Goal: Information Seeking & Learning: Learn about a topic

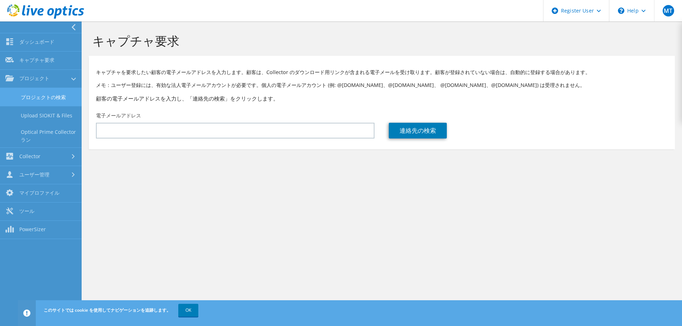
click at [21, 100] on link "プロジェクトの検索" at bounding box center [41, 97] width 82 height 18
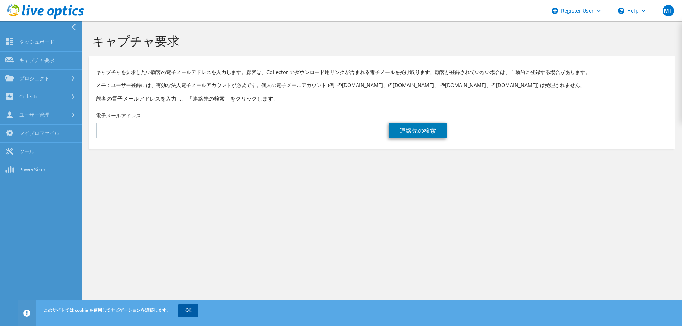
click at [190, 311] on link "OK" at bounding box center [188, 310] width 20 height 13
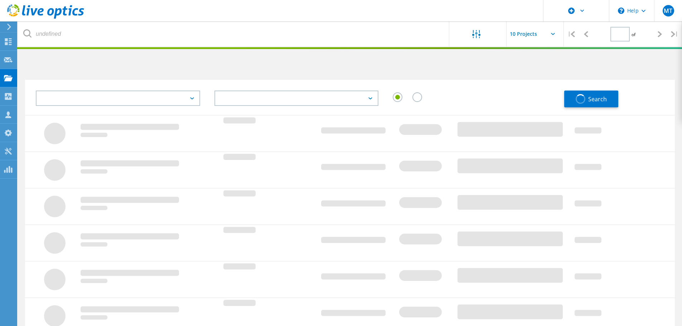
type input "1"
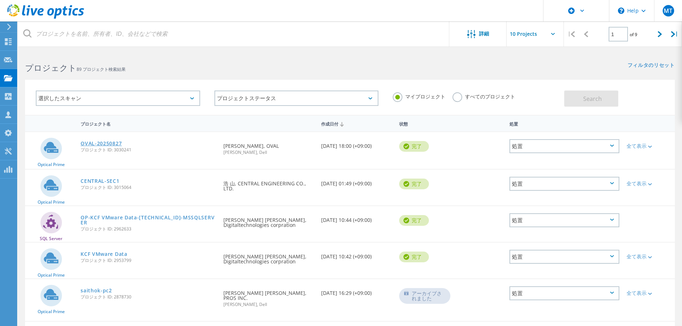
click at [110, 144] on link "OVAL-20250827" at bounding box center [101, 143] width 41 height 5
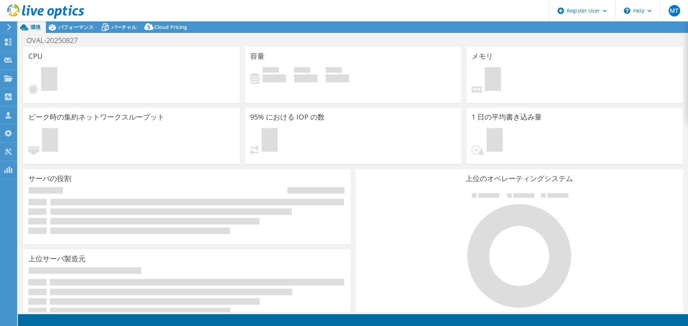
select select "USD"
click at [81, 29] on span "パフォーマンス" at bounding box center [75, 27] width 35 height 7
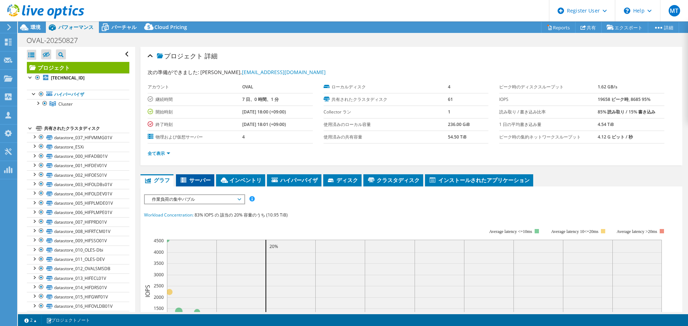
click at [197, 182] on span "サーバー" at bounding box center [194, 180] width 31 height 7
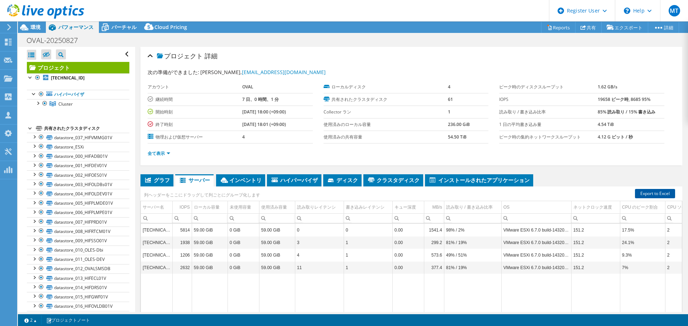
click at [649, 192] on link "Export to Excel" at bounding box center [655, 193] width 40 height 9
click at [36, 26] on span "環境" at bounding box center [35, 27] width 10 height 7
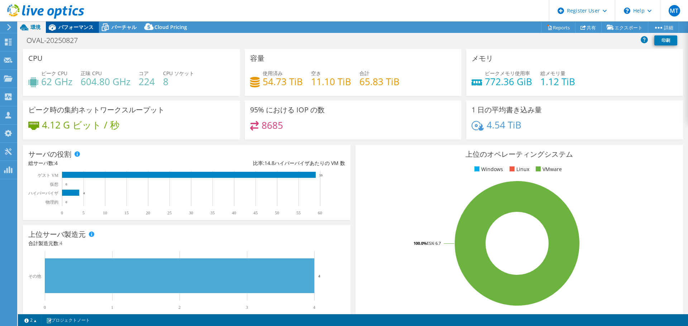
click at [63, 29] on span "パフォーマンス" at bounding box center [75, 27] width 35 height 7
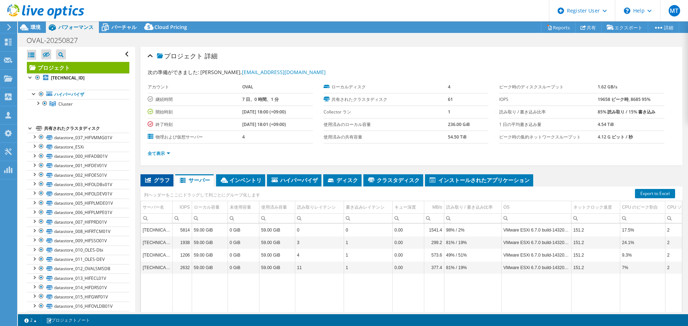
click at [165, 180] on span "グラフ" at bounding box center [157, 180] width 26 height 7
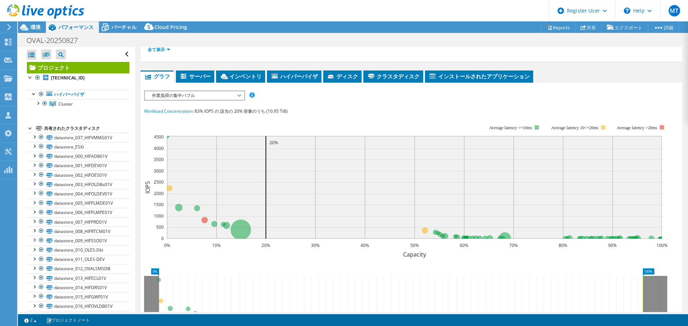
scroll to position [72, 0]
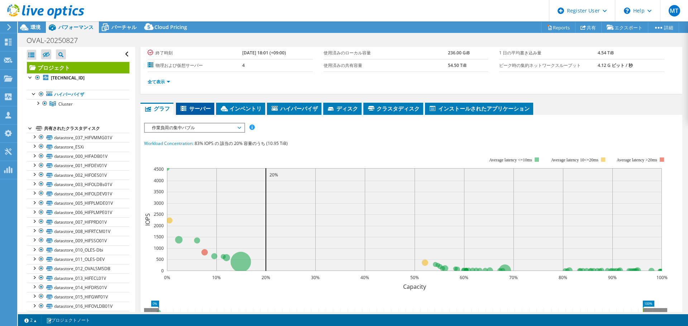
click at [202, 109] on span "サーバー" at bounding box center [194, 108] width 31 height 7
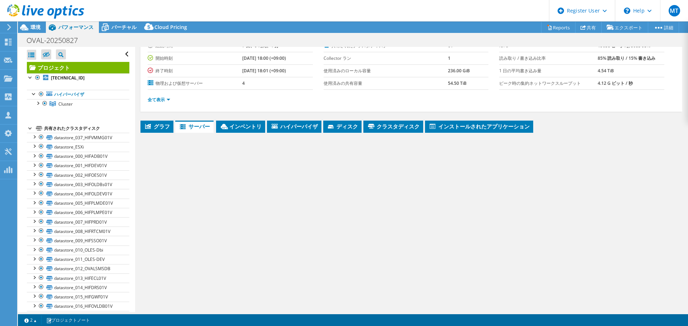
scroll to position [54, 0]
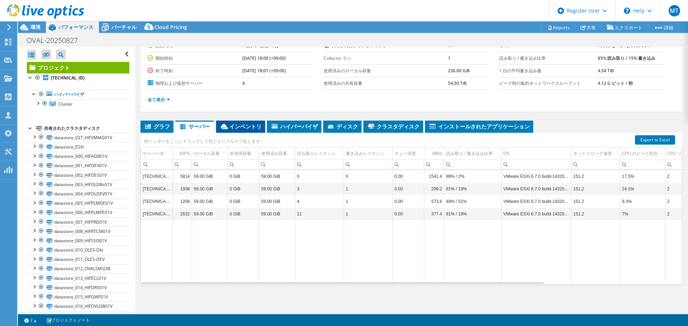
click at [245, 121] on li "インベントリ" at bounding box center [240, 127] width 49 height 12
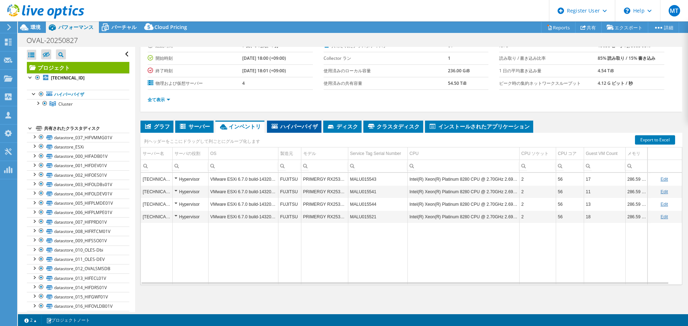
click at [288, 128] on span "ハイパーバイザ" at bounding box center [293, 126] width 47 height 7
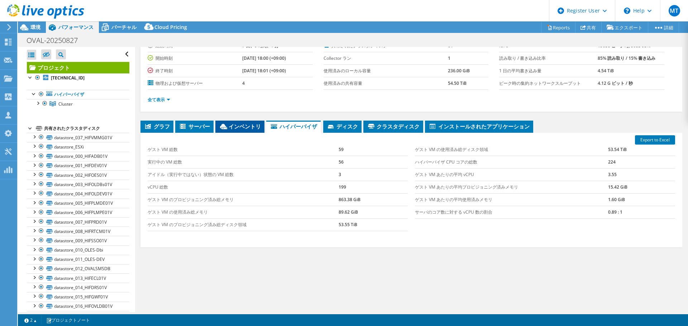
click at [251, 129] on span "インベントリ" at bounding box center [240, 126] width 42 height 7
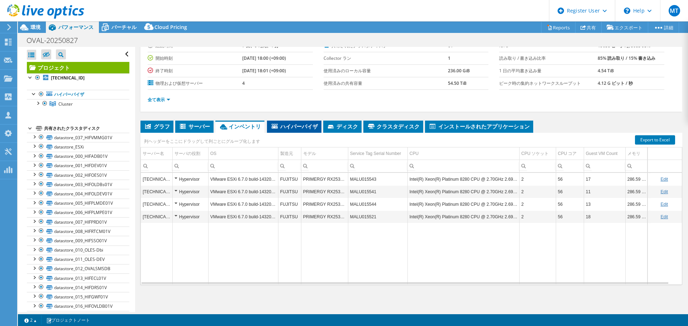
click at [293, 128] on span "ハイパーバイザ" at bounding box center [293, 126] width 47 height 7
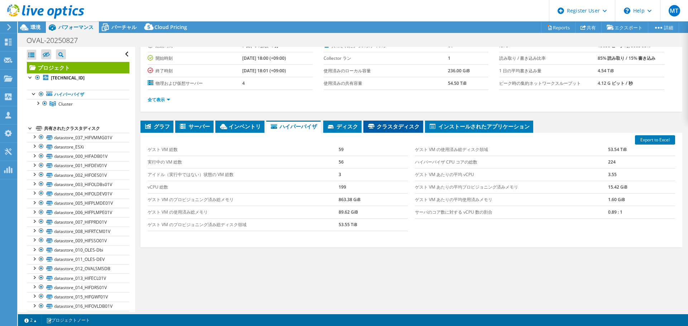
click at [385, 127] on span "クラスタディスク" at bounding box center [393, 126] width 53 height 7
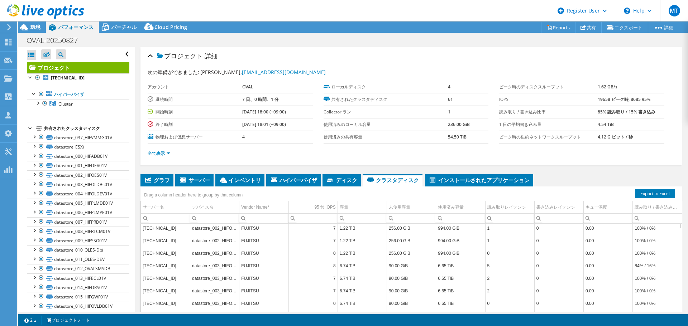
scroll to position [0, 0]
click at [344, 176] on li "ディスク" at bounding box center [341, 180] width 38 height 12
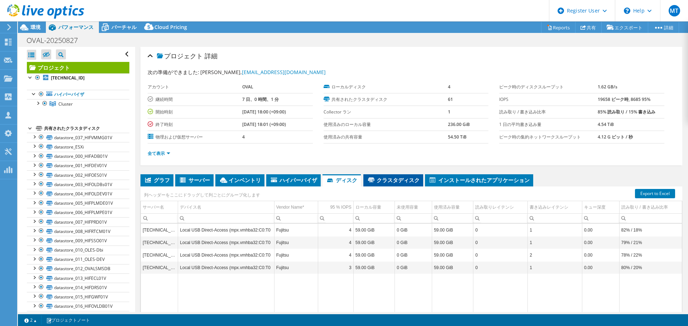
click at [406, 174] on li "クラスタディスク" at bounding box center [393, 180] width 60 height 12
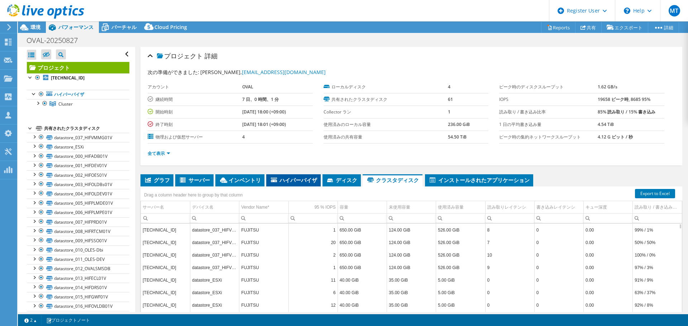
click at [275, 178] on icon at bounding box center [274, 180] width 6 height 5
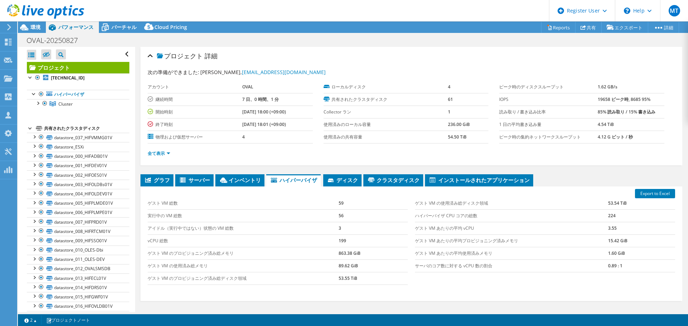
click at [146, 54] on div "プロジェクト 詳細 次の準備ができました: [PERSON_NAME], [EMAIL_ADDRESS][DOMAIN_NAME] [GEOGRAPHIC_D…" at bounding box center [411, 106] width 542 height 119
click at [155, 178] on span "グラフ" at bounding box center [157, 180] width 26 height 7
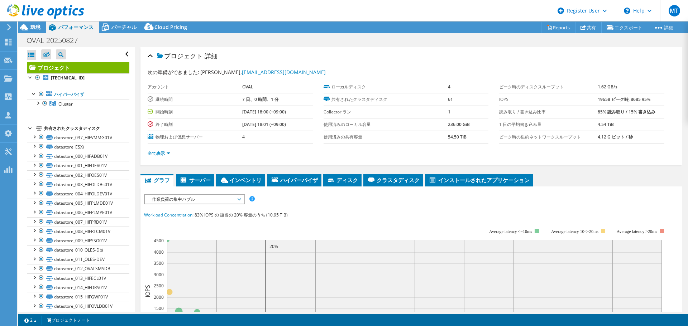
scroll to position [143, 0]
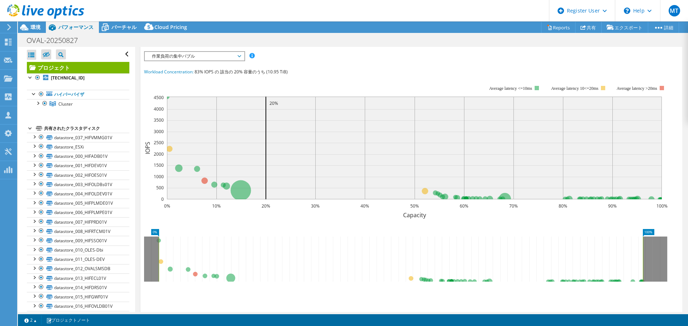
click at [203, 53] on span "作業負荷の集中バブル" at bounding box center [194, 56] width 92 height 9
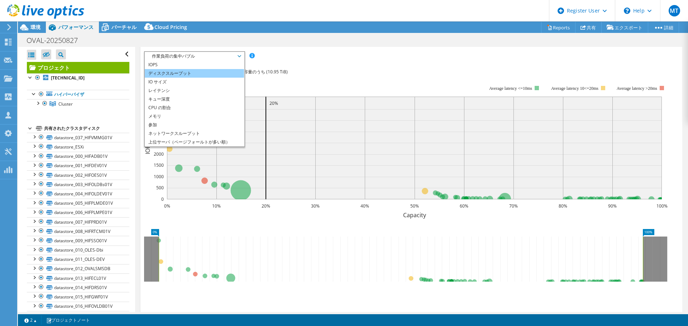
click at [186, 77] on li "ディスクスループット" at bounding box center [194, 73] width 99 height 9
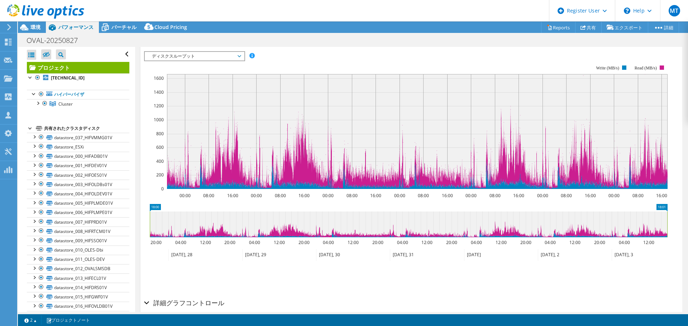
click at [173, 54] on span "ディスクスループット" at bounding box center [194, 56] width 92 height 9
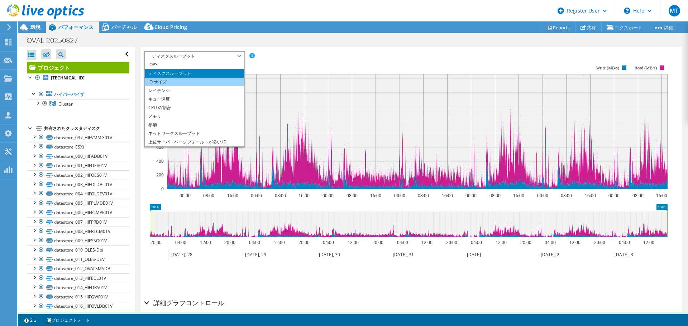
click at [168, 83] on li "IO サイズ" at bounding box center [194, 82] width 99 height 9
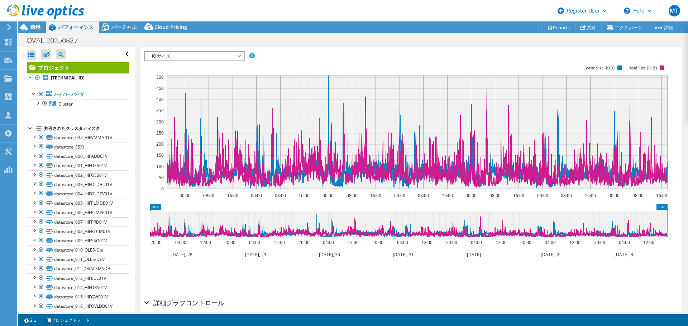
click at [182, 59] on span "IO サイズ" at bounding box center [194, 56] width 92 height 9
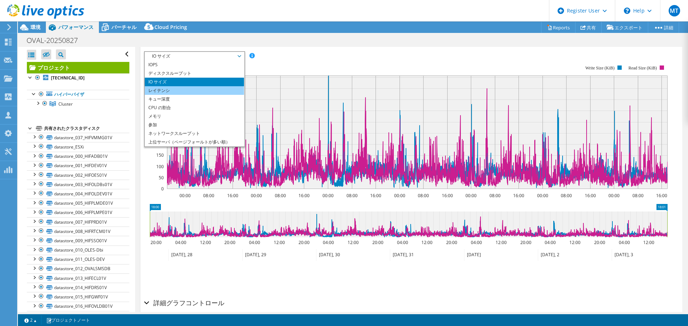
click at [173, 89] on li "レイテンシ" at bounding box center [194, 90] width 99 height 9
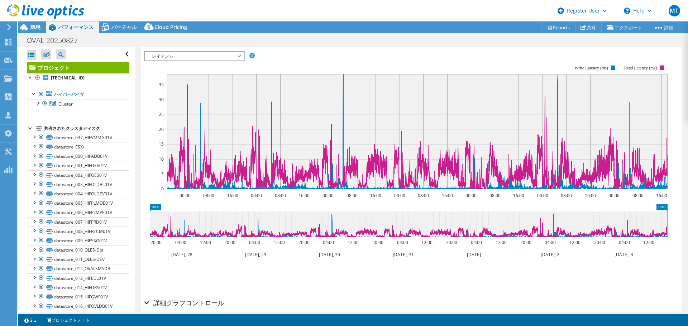
click at [195, 54] on span "レイテンシ" at bounding box center [194, 56] width 92 height 9
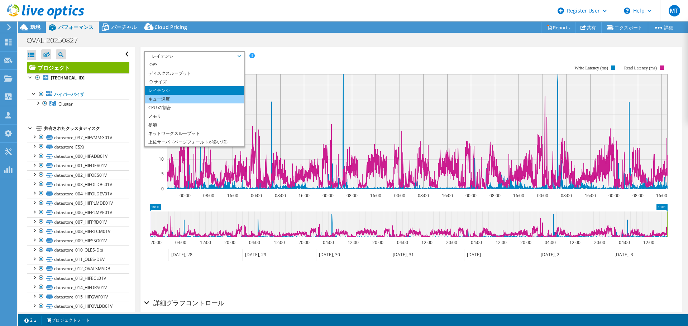
click at [183, 97] on li "キュー深度" at bounding box center [194, 99] width 99 height 9
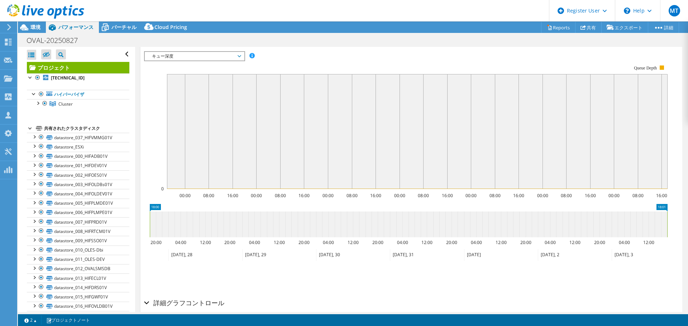
click at [185, 57] on span "キュー深度" at bounding box center [194, 56] width 92 height 9
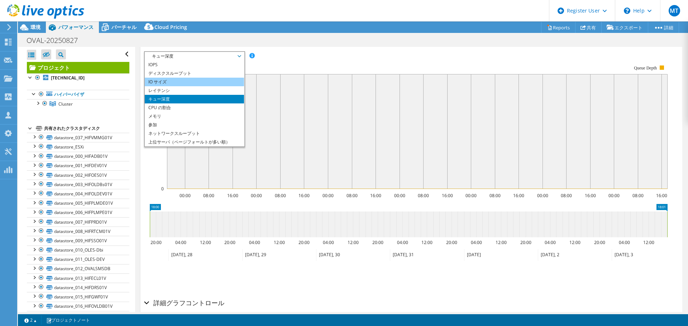
click at [183, 81] on li "IO サイズ" at bounding box center [194, 82] width 99 height 9
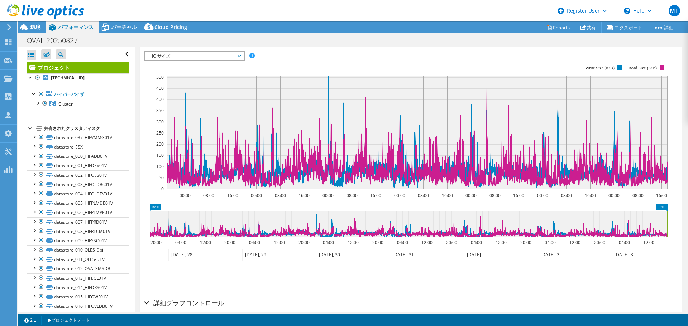
click at [195, 58] on span "IO サイズ" at bounding box center [194, 56] width 92 height 9
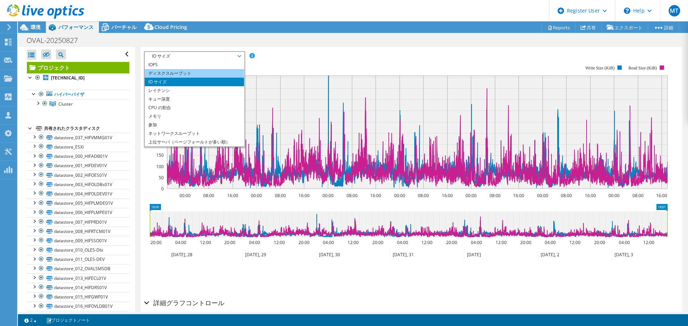
click at [184, 70] on li "ディスクスループット" at bounding box center [194, 73] width 99 height 9
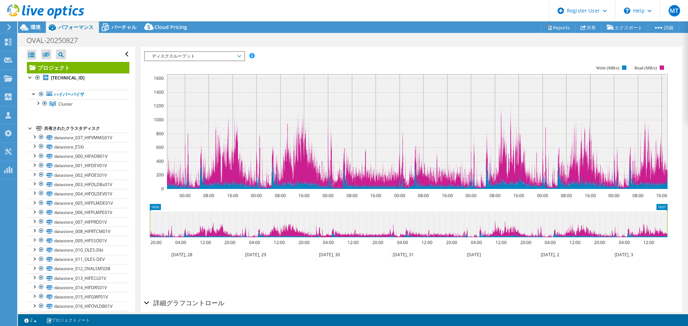
click at [201, 54] on span "ディスクスループット" at bounding box center [194, 56] width 92 height 9
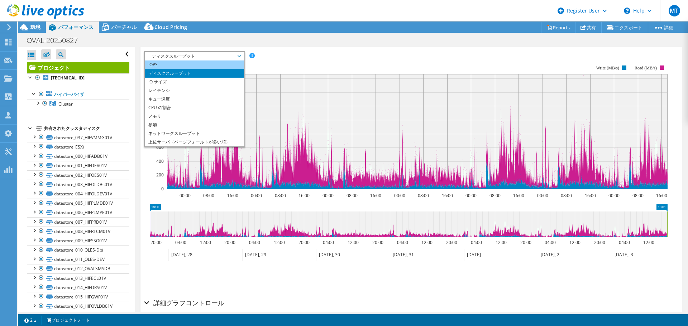
click at [186, 65] on li "IOPS" at bounding box center [194, 65] width 99 height 9
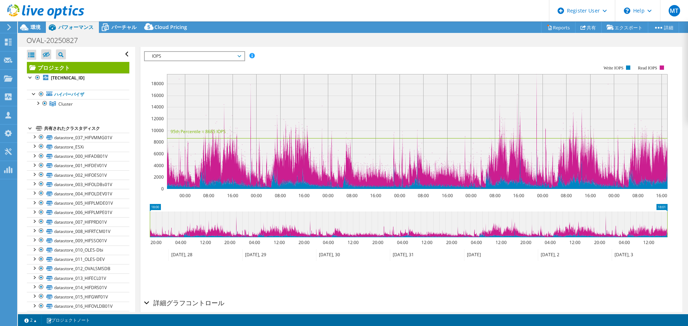
click at [215, 52] on span "IOPS" at bounding box center [194, 56] width 92 height 9
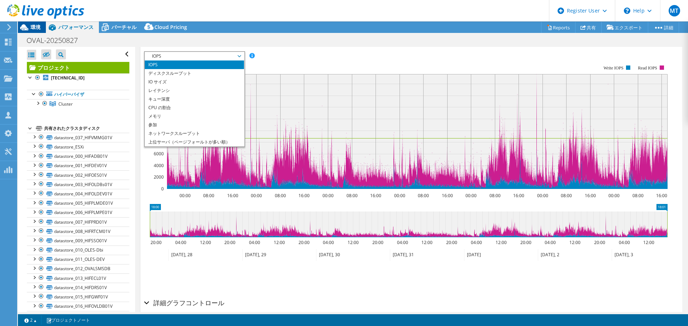
click at [39, 27] on span "環境" at bounding box center [35, 27] width 10 height 7
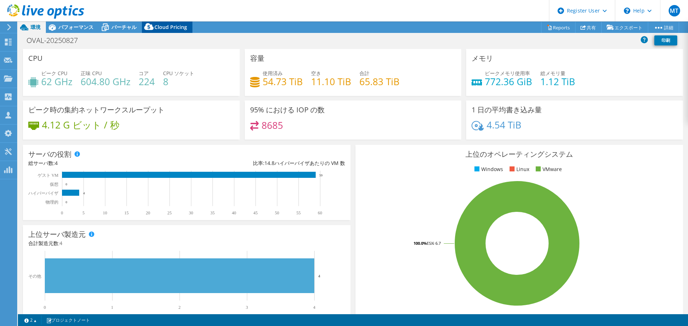
click at [173, 25] on span "Cloud Pricing" at bounding box center [170, 27] width 33 height 7
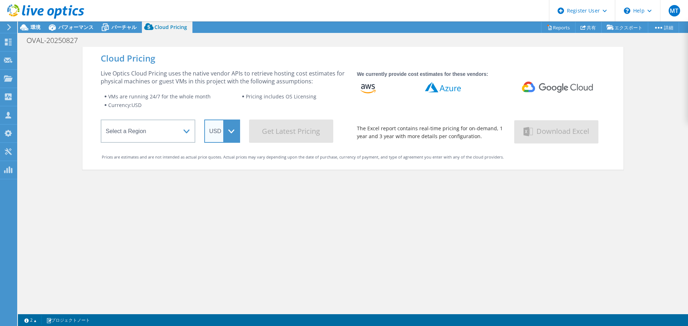
click at [221, 130] on select "ARS AUD BRL CAD CHF CLP CNY DKK EUR GBP HKD HUF INR JPY MXN MYR NOK NZD PEN SEK…" at bounding box center [222, 131] width 36 height 23
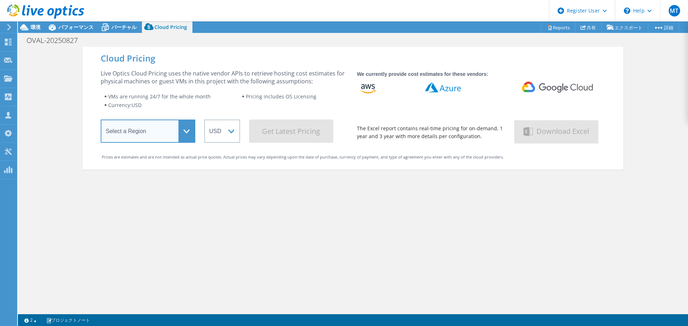
click at [159, 129] on select "Select a Region [GEOGRAPHIC_DATA] ([GEOGRAPHIC_DATA]) [GEOGRAPHIC_DATA] ([GEOGR…" at bounding box center [148, 131] width 95 height 23
select select "[GEOGRAPHIC_DATA]"
click at [101, 121] on select "Select a Region [GEOGRAPHIC_DATA] ([GEOGRAPHIC_DATA]) [GEOGRAPHIC_DATA] ([GEOGR…" at bounding box center [148, 131] width 95 height 23
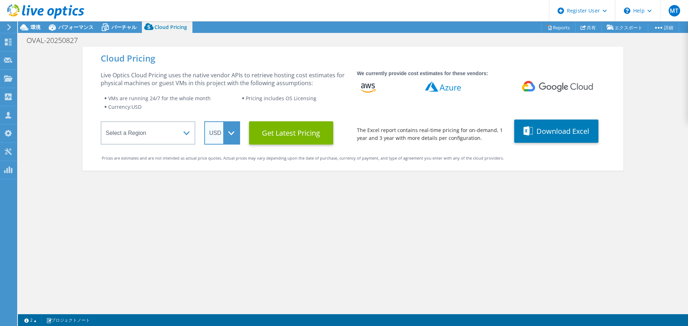
click at [223, 136] on select "ARS AUD BRL CAD CHF CLP CNY DKK EUR GBP HKD HUF INR JPY MXN MYR NOK NZD PEN SEK…" at bounding box center [222, 132] width 36 height 23
click at [204, 121] on select "ARS AUD BRL CAD CHF CLP CNY DKK EUR GBP HKD HUF INR JPY MXN MYR NOK NZD PEN SEK…" at bounding box center [222, 132] width 36 height 23
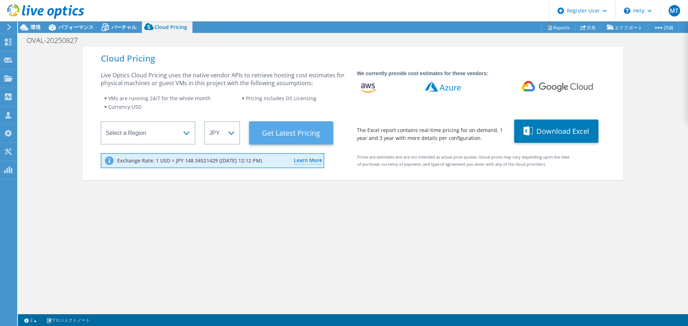
click at [277, 135] on Latest "Get Latest Pricing" at bounding box center [291, 132] width 84 height 23
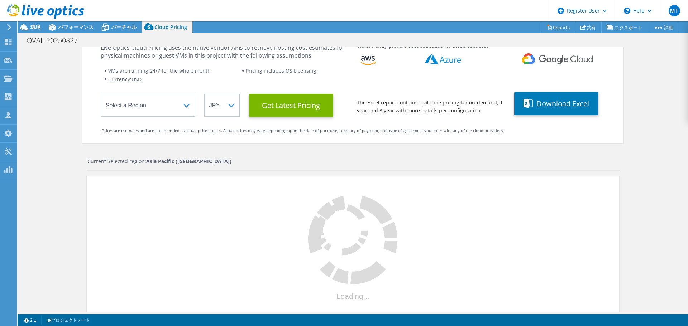
scroll to position [61, 0]
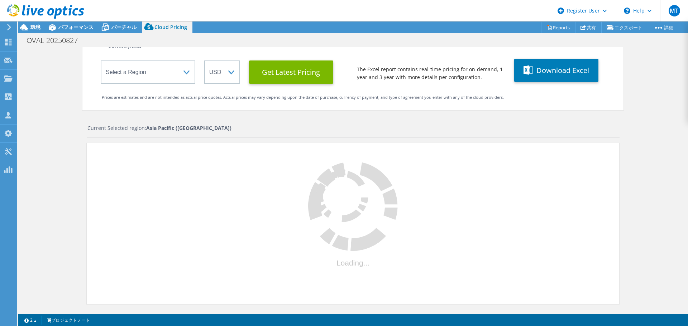
select select "JPY"
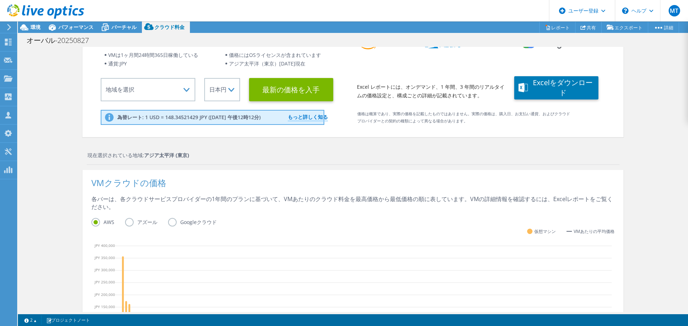
scroll to position [0, 0]
